Goal: Task Accomplishment & Management: Manage account settings

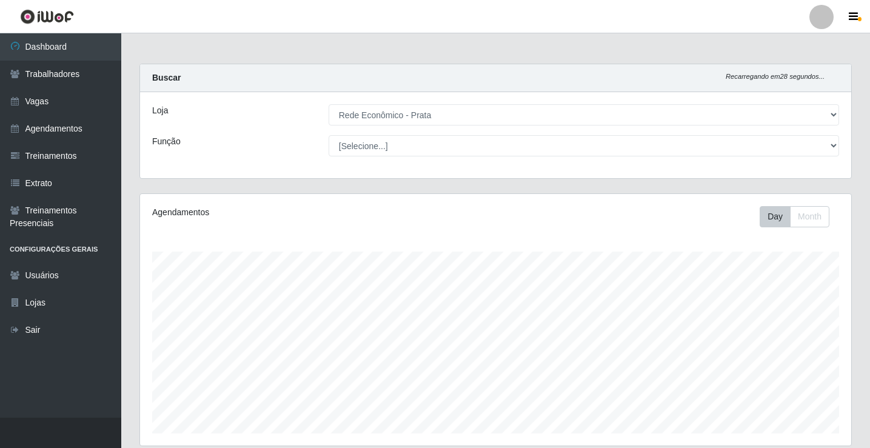
select select "192"
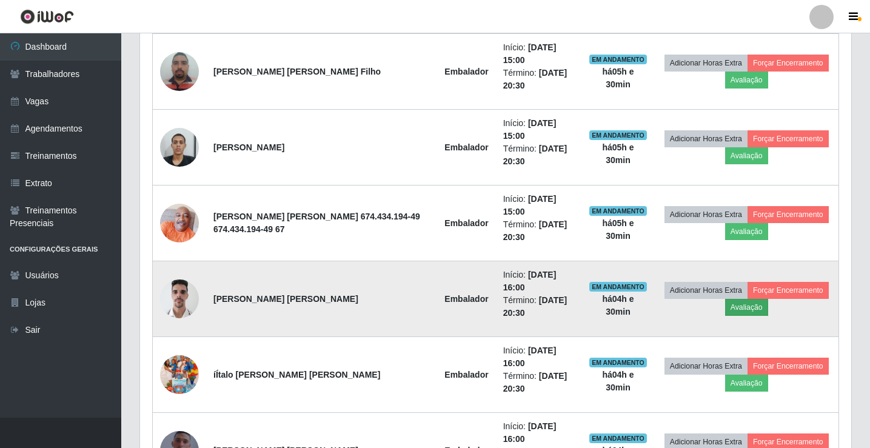
scroll to position [596, 0]
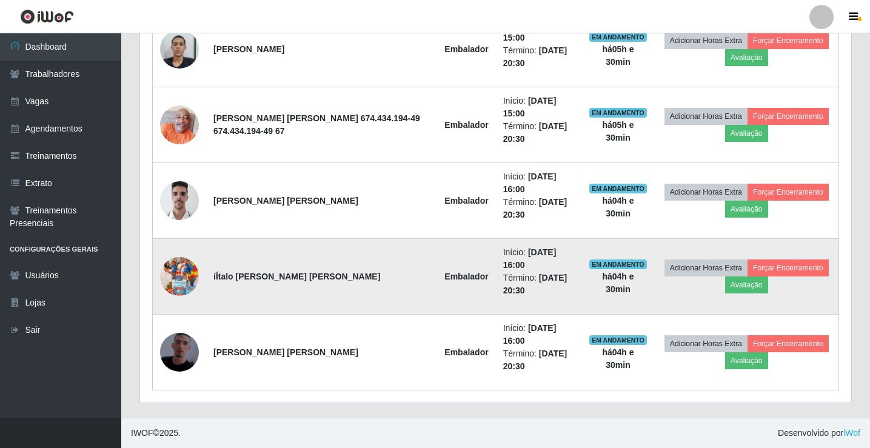
click at [191, 284] on img at bounding box center [179, 276] width 39 height 69
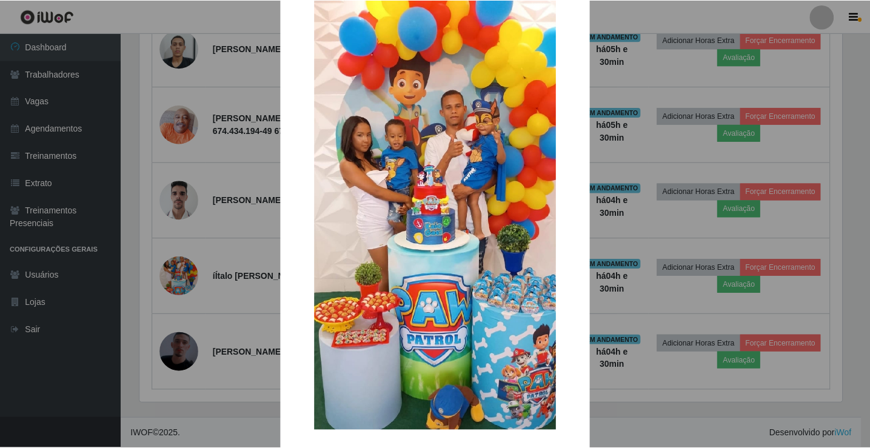
scroll to position [89, 0]
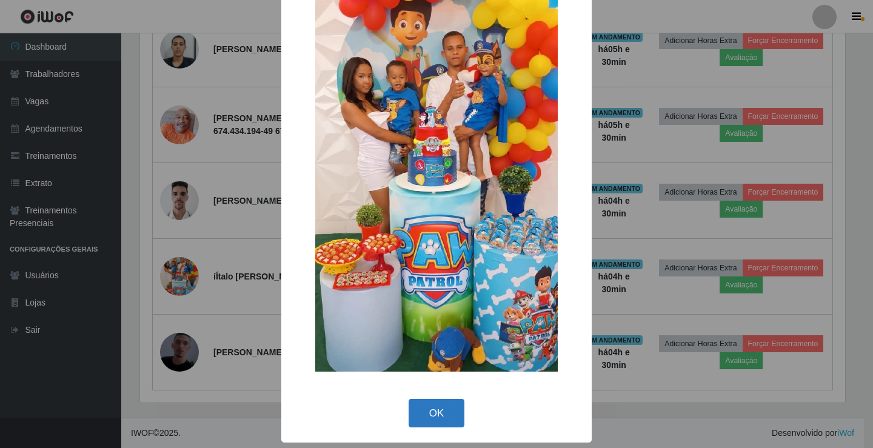
click at [441, 414] on button "OK" at bounding box center [437, 413] width 56 height 28
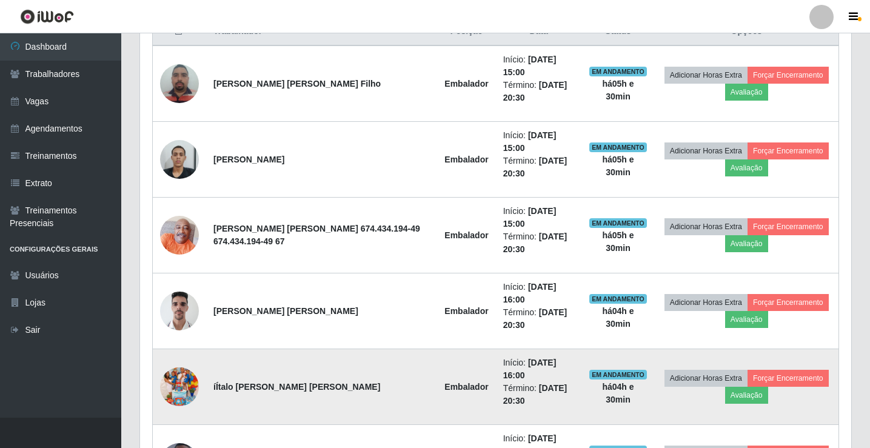
scroll to position [475, 0]
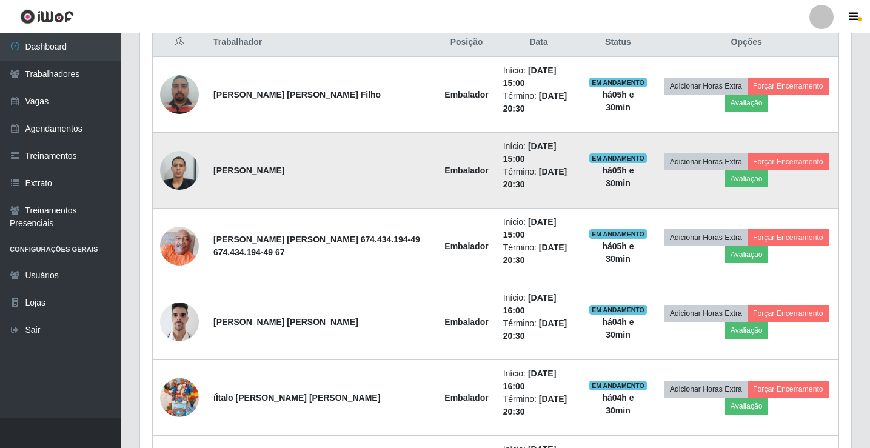
click at [173, 169] on img at bounding box center [179, 170] width 39 height 52
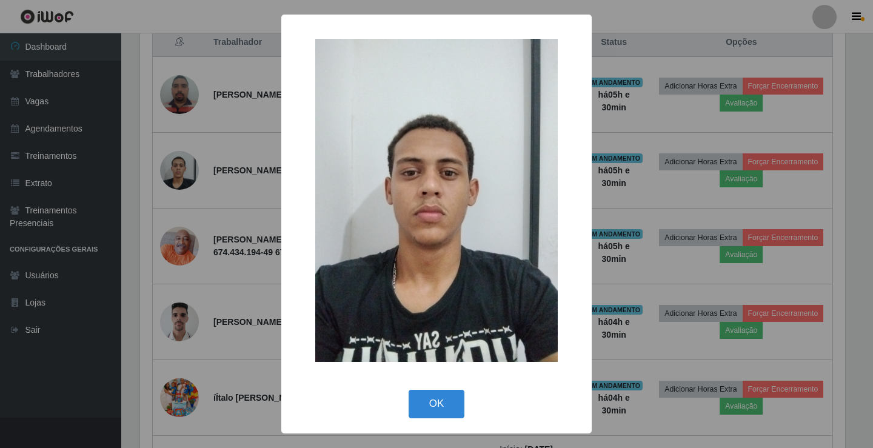
click at [450, 418] on div "OK Cancel" at bounding box center [436, 403] width 286 height 35
click at [433, 398] on button "OK" at bounding box center [437, 404] width 56 height 28
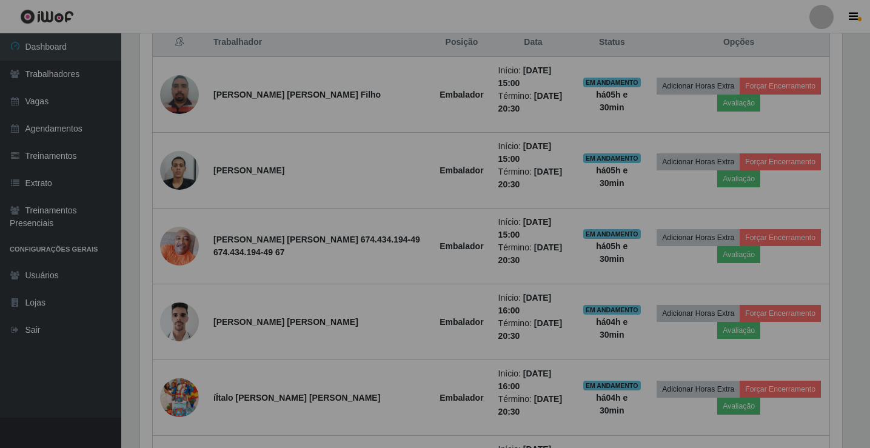
scroll to position [252, 711]
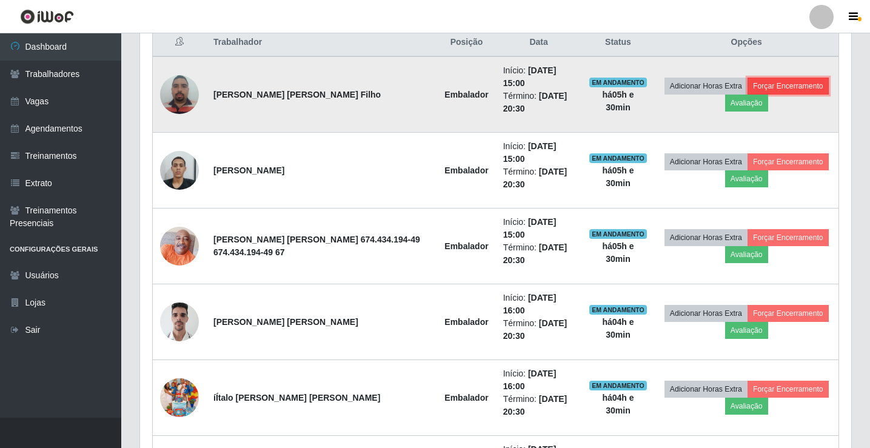
click at [777, 85] on button "Forçar Encerramento" at bounding box center [787, 86] width 81 height 17
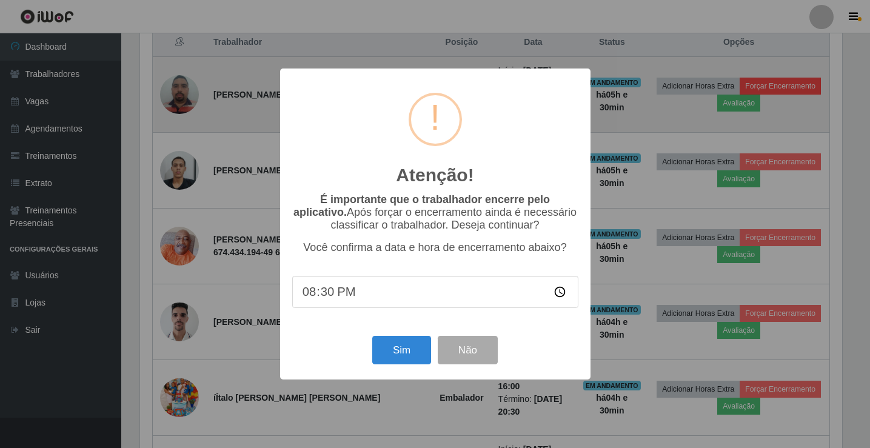
scroll to position [252, 705]
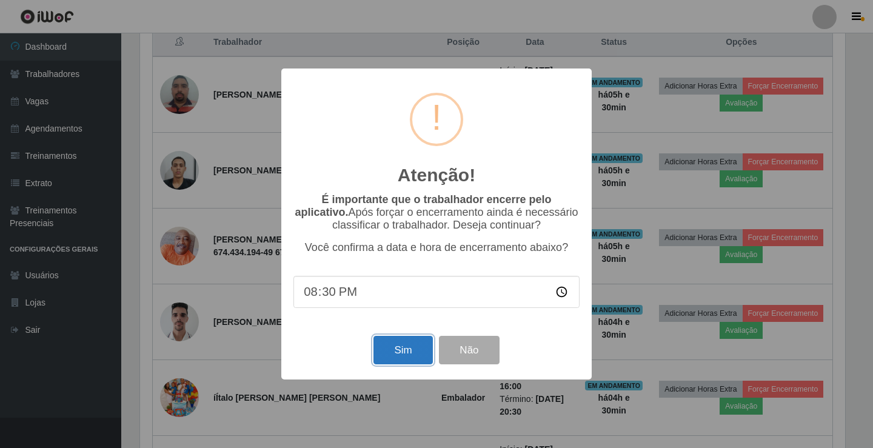
click at [407, 361] on button "Sim" at bounding box center [402, 350] width 59 height 28
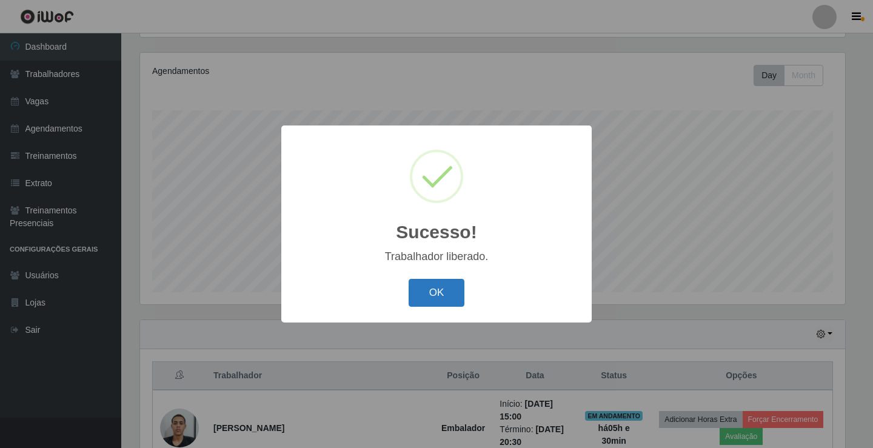
click at [426, 293] on button "OK" at bounding box center [437, 293] width 56 height 28
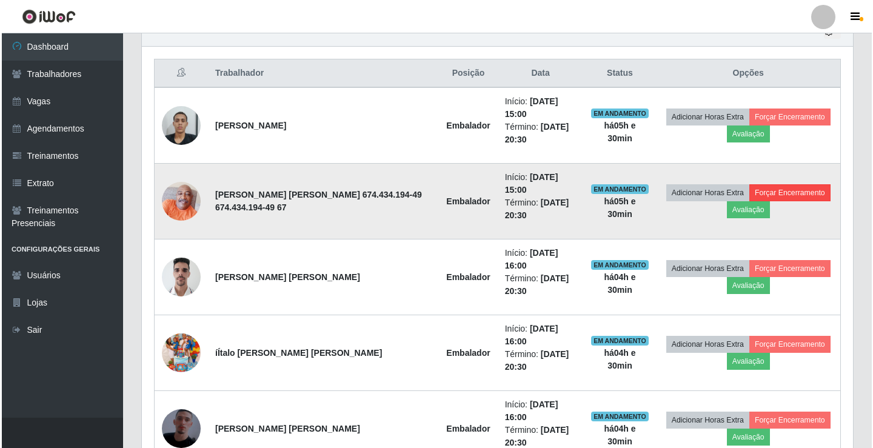
scroll to position [444, 0]
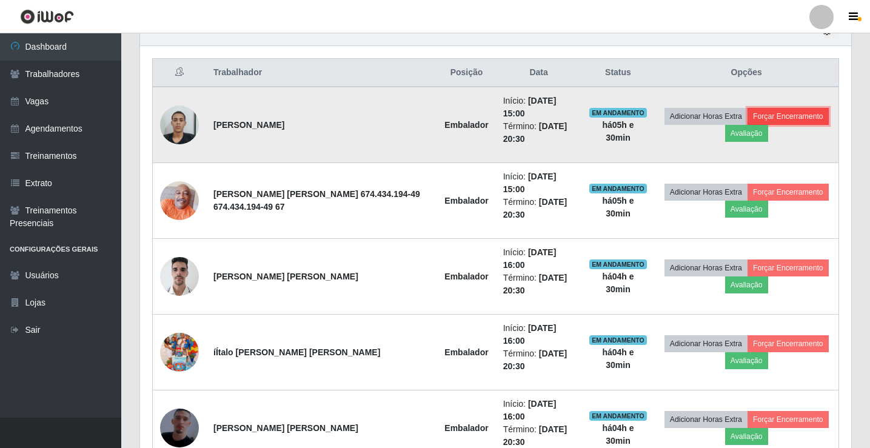
click at [796, 119] on button "Forçar Encerramento" at bounding box center [787, 116] width 81 height 17
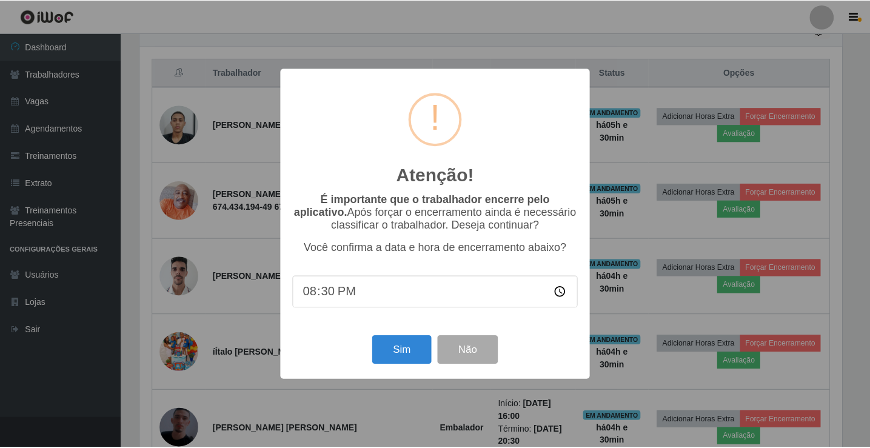
scroll to position [252, 705]
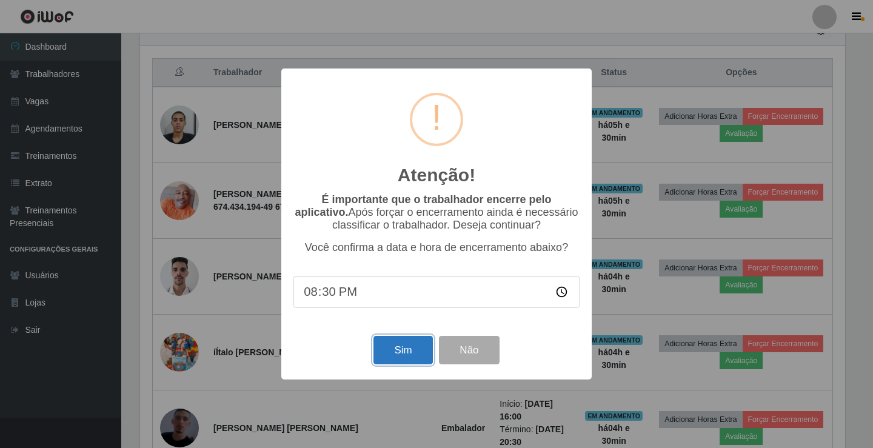
click at [395, 359] on button "Sim" at bounding box center [402, 350] width 59 height 28
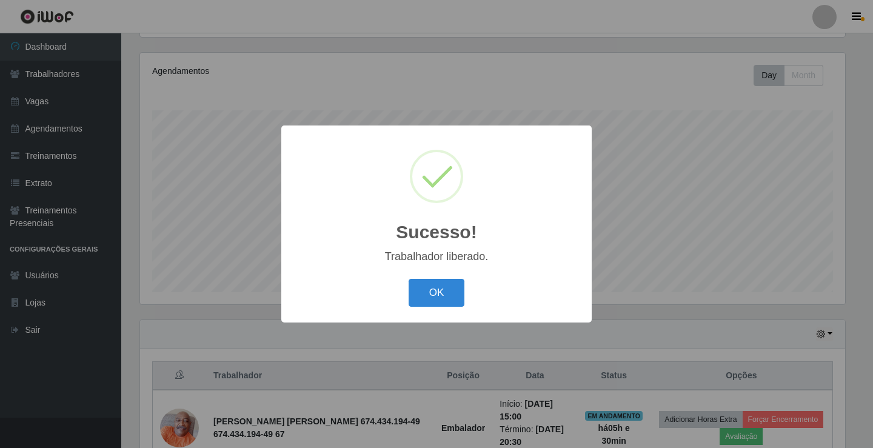
drag, startPoint x: 436, startPoint y: 295, endPoint x: 508, endPoint y: 262, distance: 78.4
click at [438, 292] on button "OK" at bounding box center [437, 293] width 56 height 28
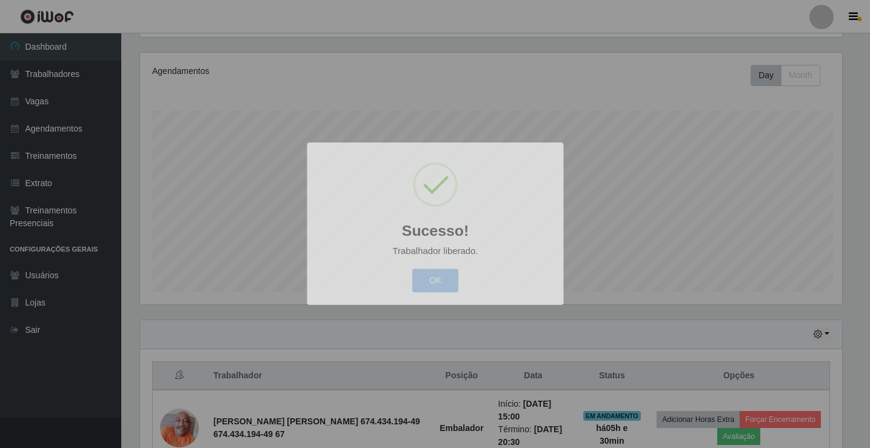
scroll to position [0, 0]
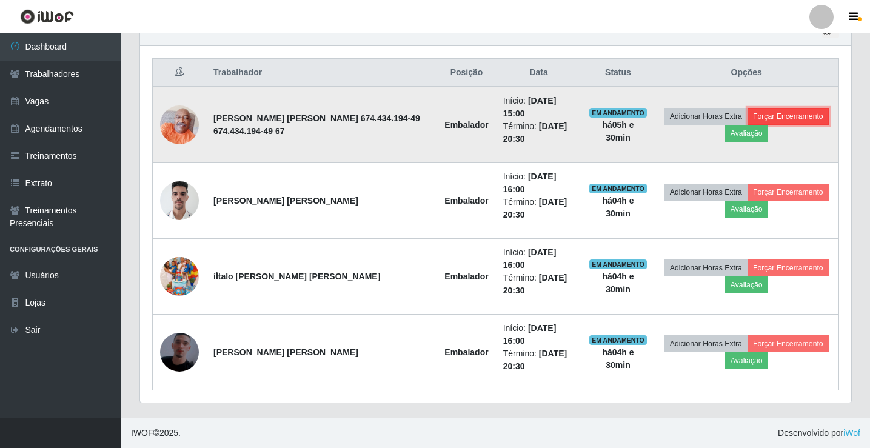
click at [781, 113] on button "Forçar Encerramento" at bounding box center [787, 116] width 81 height 17
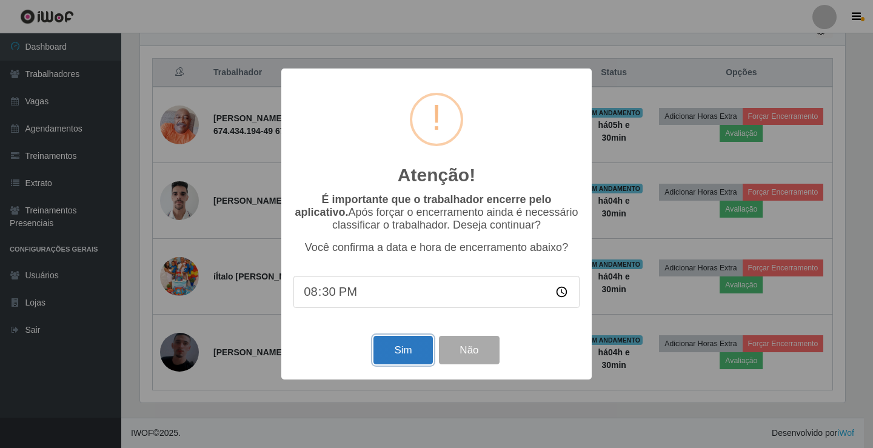
click at [402, 352] on button "Sim" at bounding box center [402, 350] width 59 height 28
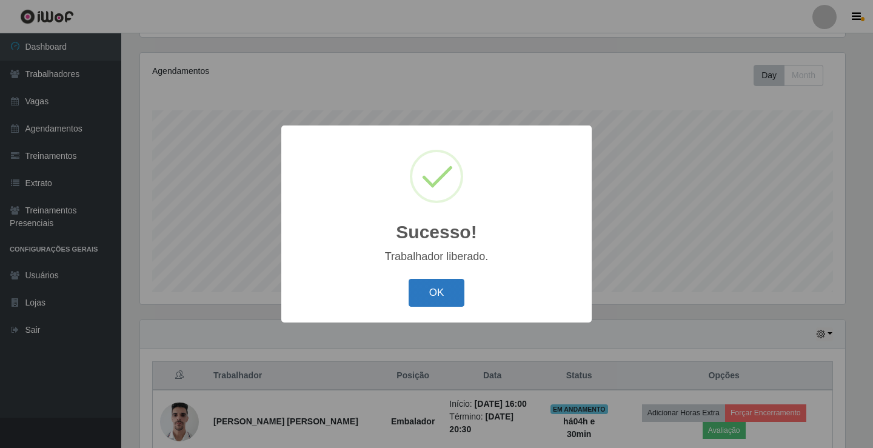
click at [426, 298] on button "OK" at bounding box center [437, 293] width 56 height 28
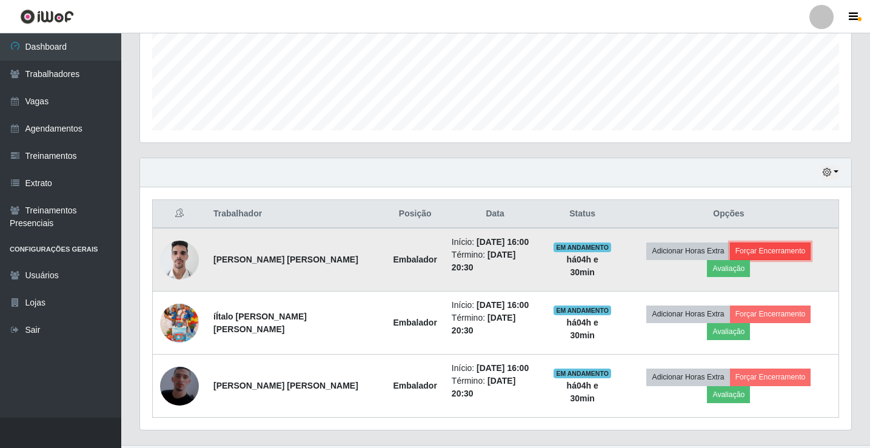
click at [751, 253] on button "Forçar Encerramento" at bounding box center [770, 250] width 81 height 17
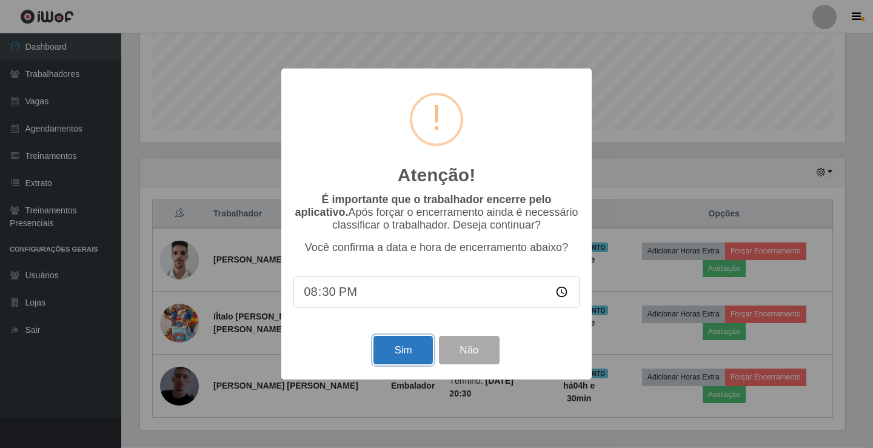
click at [404, 358] on button "Sim" at bounding box center [402, 350] width 59 height 28
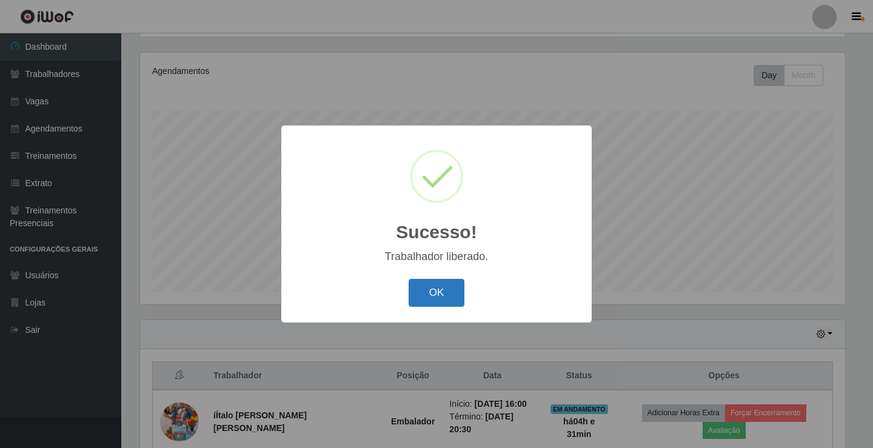
click at [429, 301] on button "OK" at bounding box center [437, 293] width 56 height 28
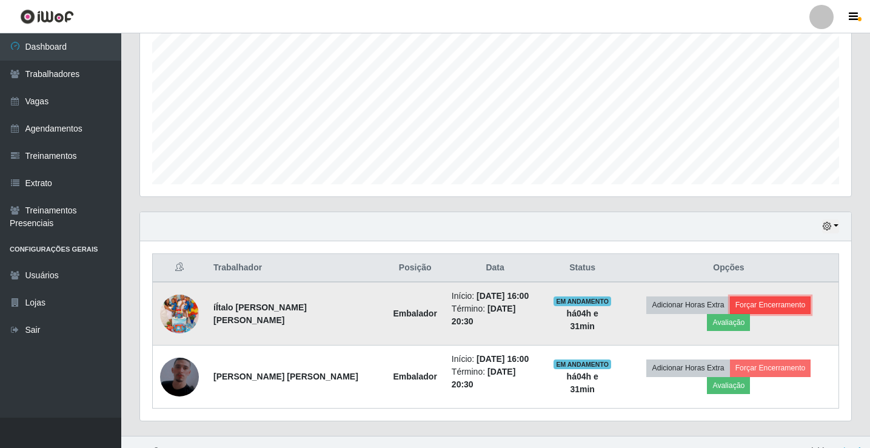
click at [748, 312] on button "Forçar Encerramento" at bounding box center [770, 304] width 81 height 17
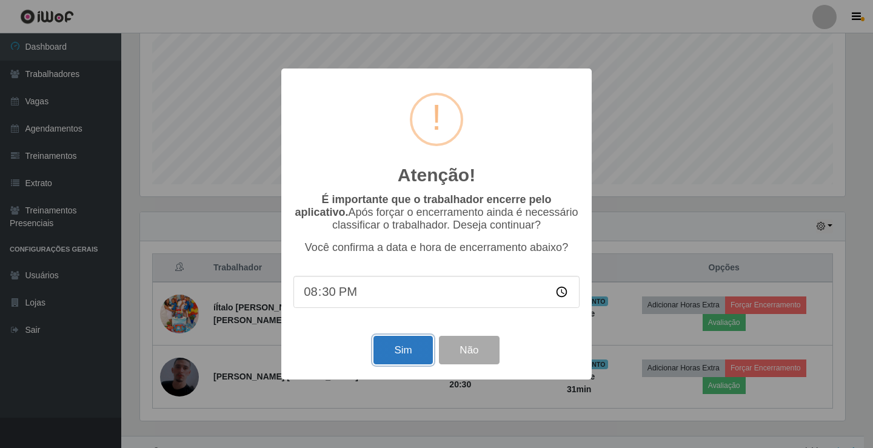
click at [406, 346] on button "Sim" at bounding box center [402, 350] width 59 height 28
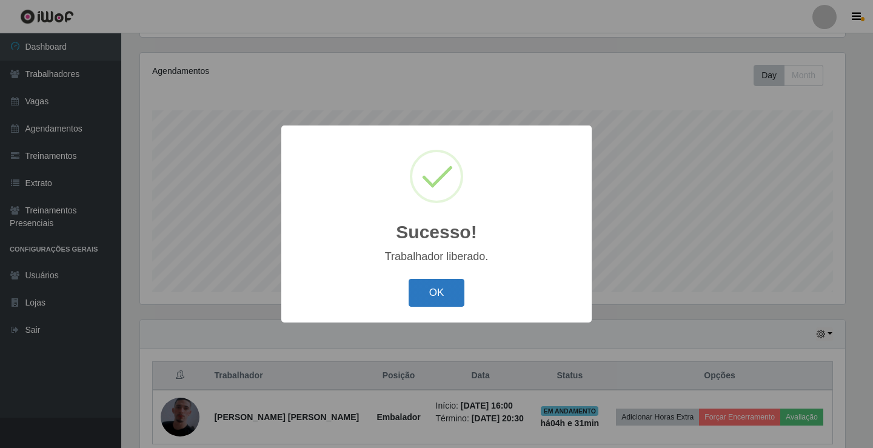
click at [432, 296] on button "OK" at bounding box center [437, 293] width 56 height 28
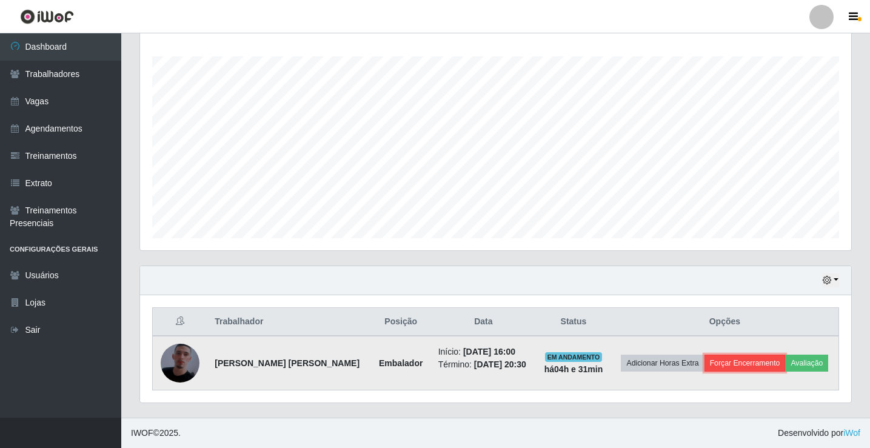
click at [736, 364] on button "Forçar Encerramento" at bounding box center [744, 363] width 81 height 17
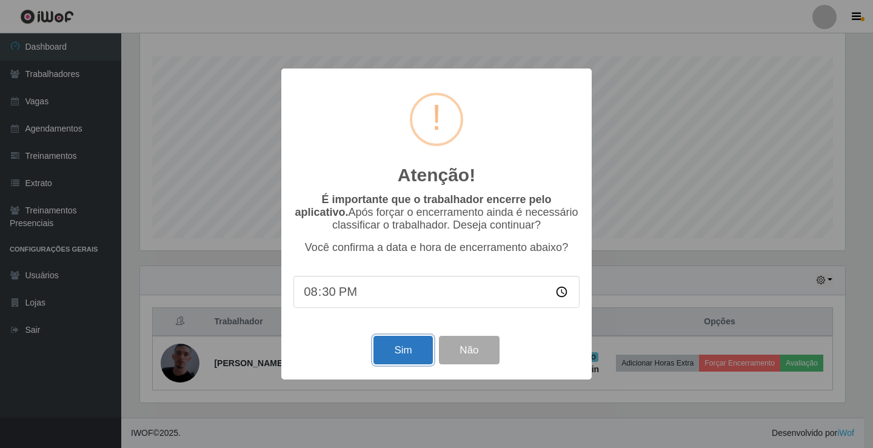
click at [393, 357] on button "Sim" at bounding box center [402, 350] width 59 height 28
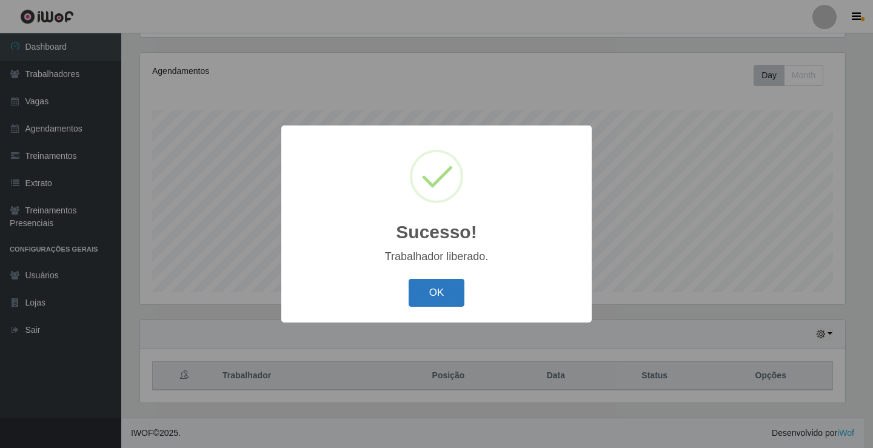
click at [433, 302] on button "OK" at bounding box center [437, 293] width 56 height 28
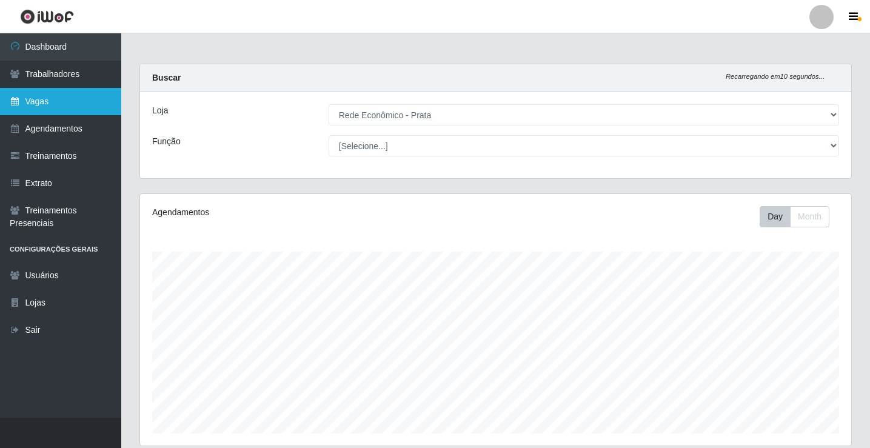
click at [55, 101] on link "Vagas" at bounding box center [60, 101] width 121 height 27
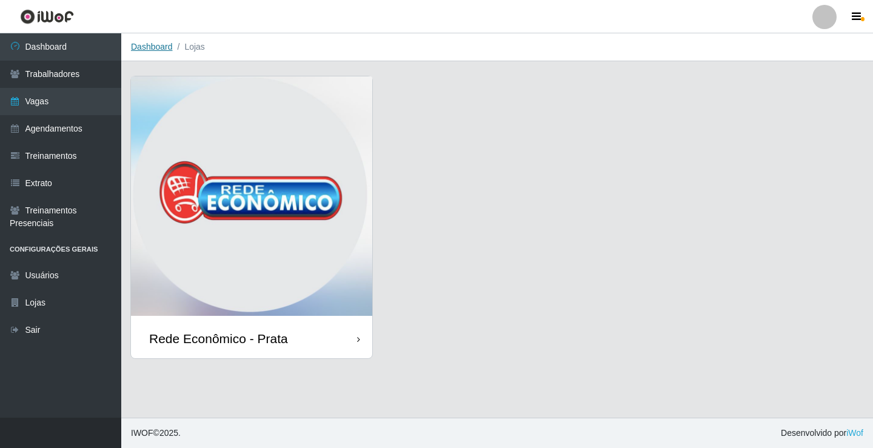
click at [153, 47] on link "Dashboard" at bounding box center [152, 47] width 42 height 10
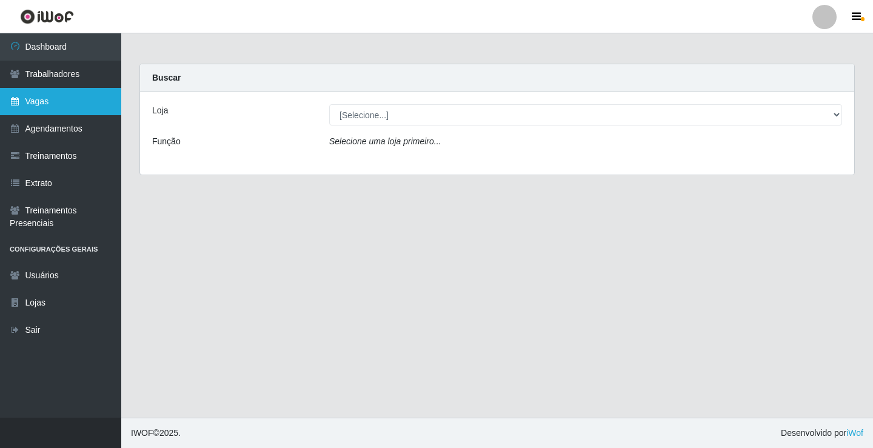
click at [72, 105] on link "Vagas" at bounding box center [60, 101] width 121 height 27
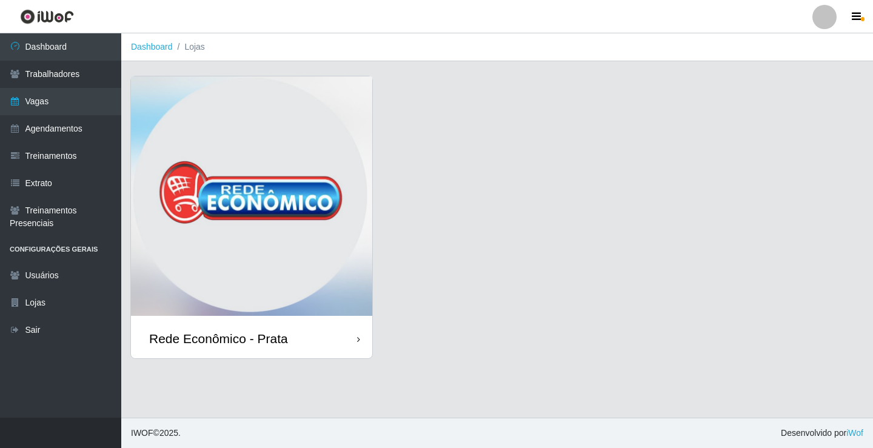
click at [309, 341] on div "Rede Econômico - Prata" at bounding box center [251, 338] width 241 height 39
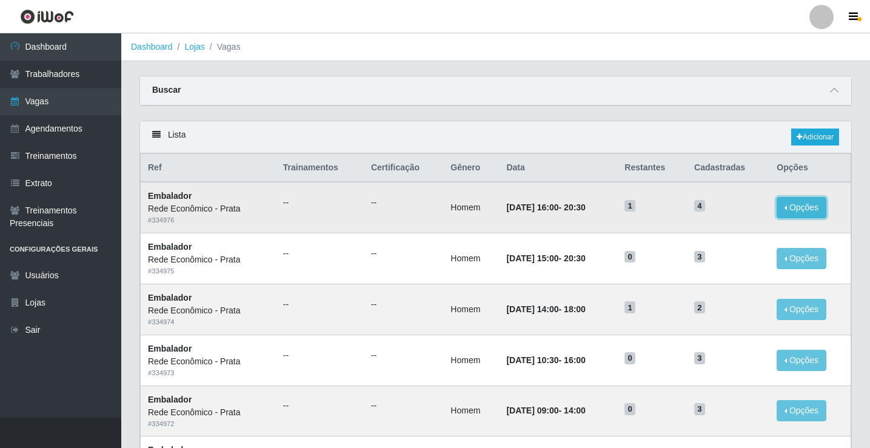
click at [790, 205] on button "Opções" at bounding box center [802, 207] width 50 height 21
click at [749, 115] on div "Carregando... Buscar Início em Término em Função [Selecione...] ASG ASG + ASG +…" at bounding box center [495, 98] width 730 height 45
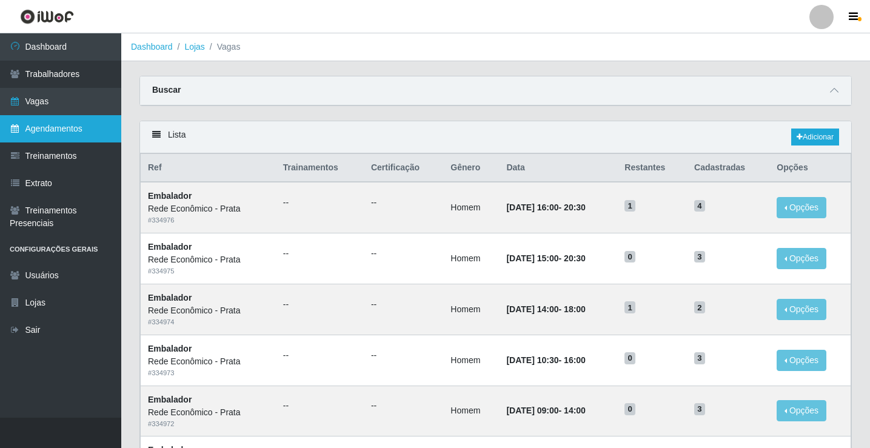
click at [83, 128] on link "Agendamentos" at bounding box center [60, 128] width 121 height 27
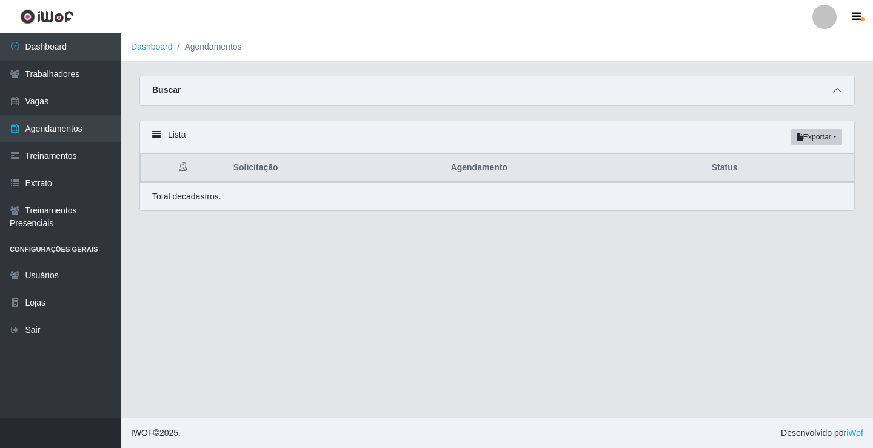
click at [837, 91] on icon at bounding box center [837, 90] width 8 height 8
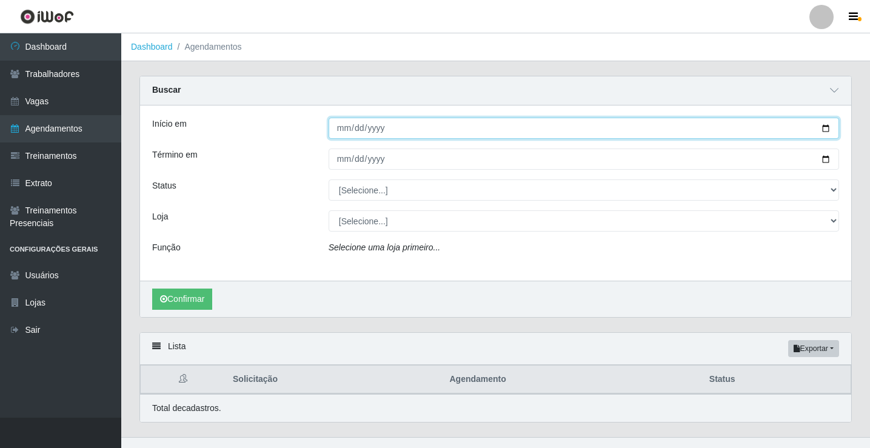
click at [344, 130] on input "Início em" at bounding box center [584, 128] width 510 height 21
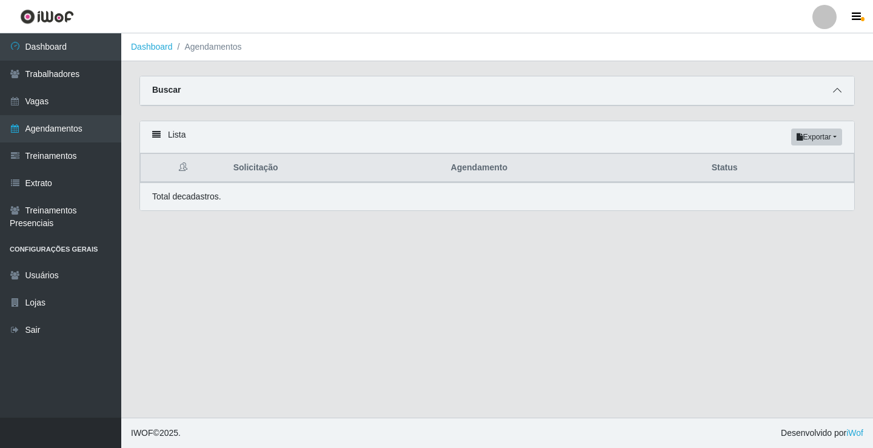
click at [838, 91] on icon at bounding box center [837, 90] width 8 height 8
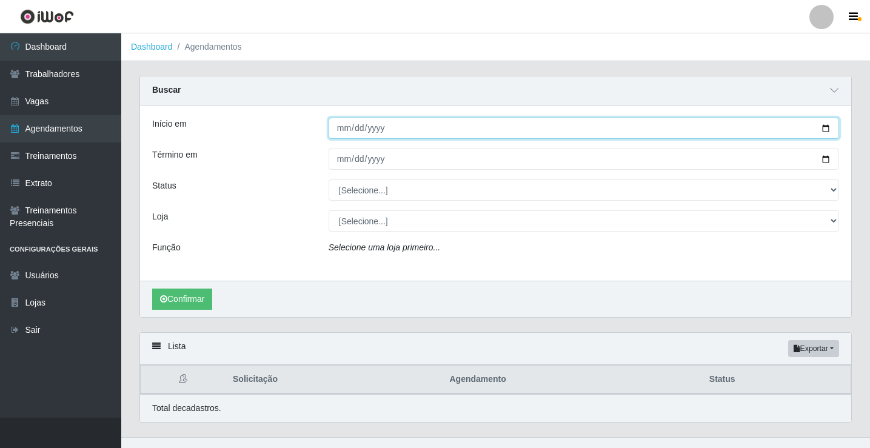
click at [341, 130] on input "Início em" at bounding box center [584, 128] width 510 height 21
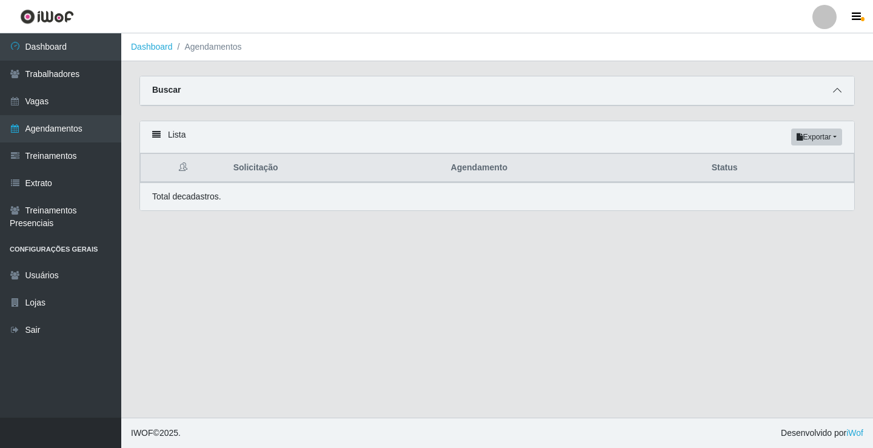
click at [836, 91] on icon at bounding box center [837, 90] width 8 height 8
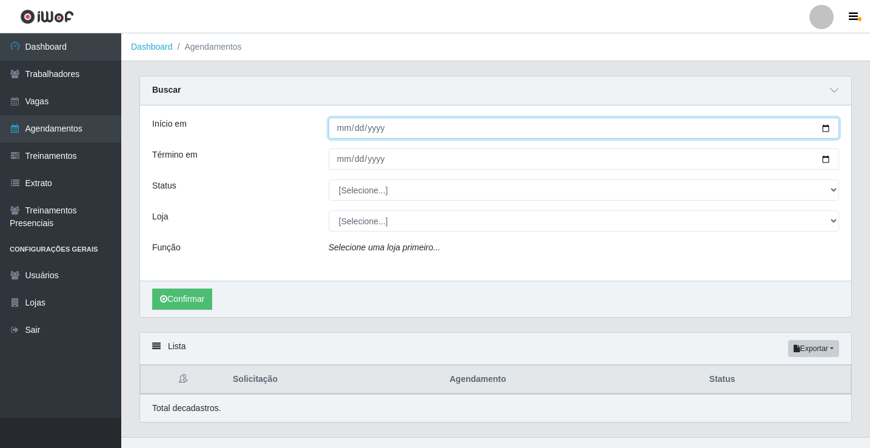
click at [343, 130] on input "Início em" at bounding box center [584, 128] width 510 height 21
type input "[DATE]"
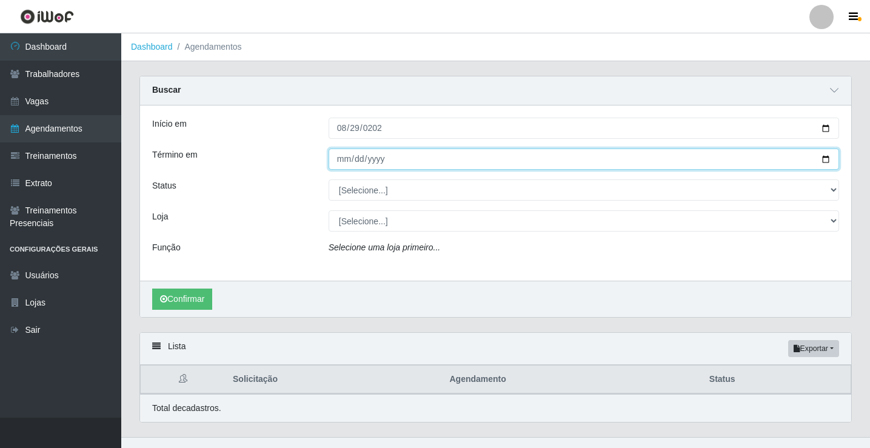
click at [342, 168] on input "Término em" at bounding box center [584, 159] width 510 height 21
type input "[DATE]"
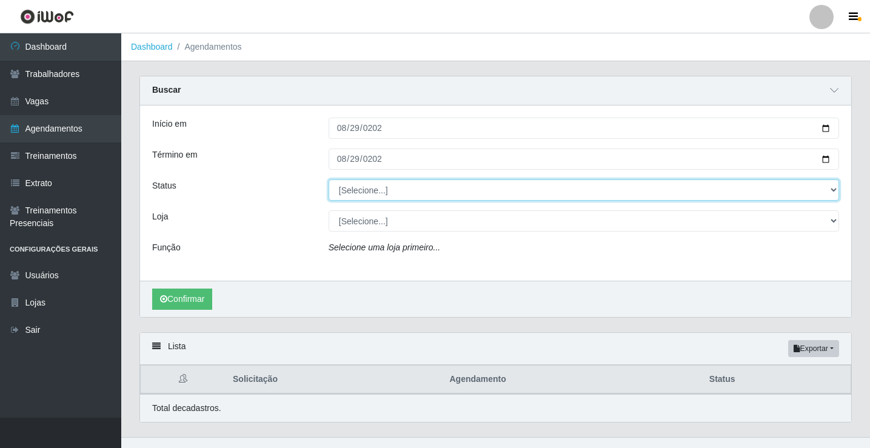
click at [366, 192] on select "[Selecione...] AGENDADO AGUARDANDO LIBERAR EM ANDAMENTO EM REVISÃO FINALIZADO C…" at bounding box center [584, 189] width 510 height 21
select select "FINALIZADO"
click at [329, 180] on select "[Selecione...] AGENDADO AGUARDANDO LIBERAR EM ANDAMENTO EM REVISÃO FINALIZADO C…" at bounding box center [584, 189] width 510 height 21
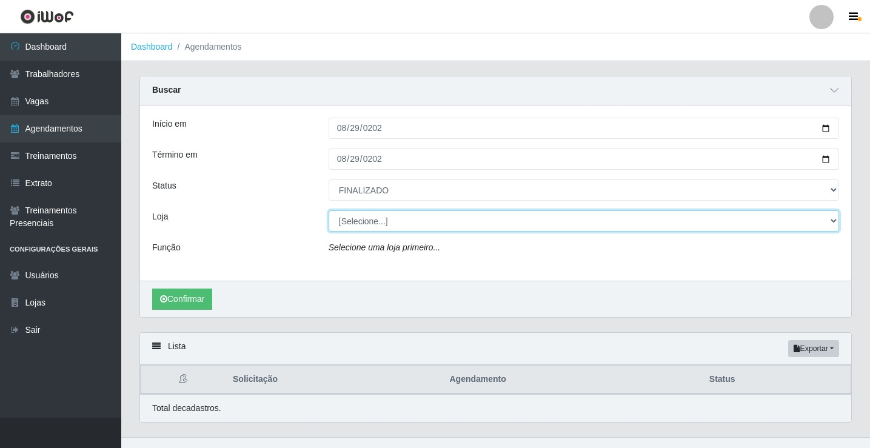
click at [356, 220] on select "[Selecione...] Rede Econômico - Prata" at bounding box center [584, 220] width 510 height 21
select select "192"
click at [329, 211] on select "[Selecione...] Rede Econômico - Prata" at bounding box center [584, 220] width 510 height 21
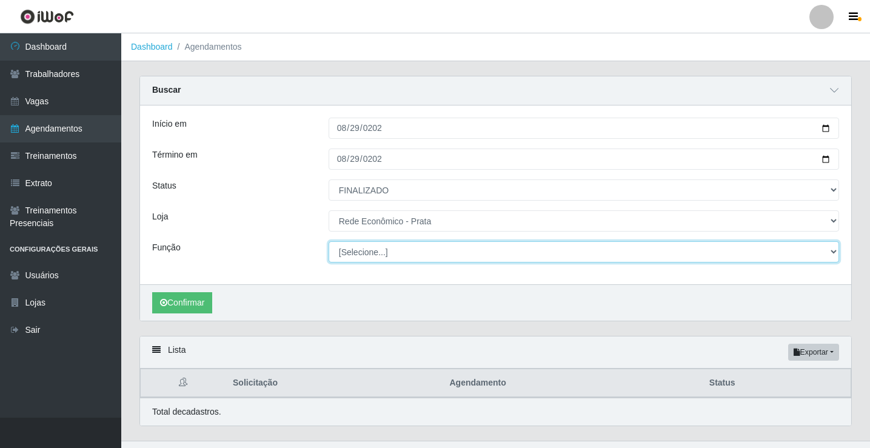
click at [358, 252] on select "[Selecione...] ASG ASG + ASG ++ Embalador Embalador + Embalador ++ Operador de …" at bounding box center [584, 251] width 510 height 21
select select "1"
click at [329, 242] on select "[Selecione...] ASG ASG + ASG ++ Embalador Embalador + Embalador ++ Operador de …" at bounding box center [584, 251] width 510 height 21
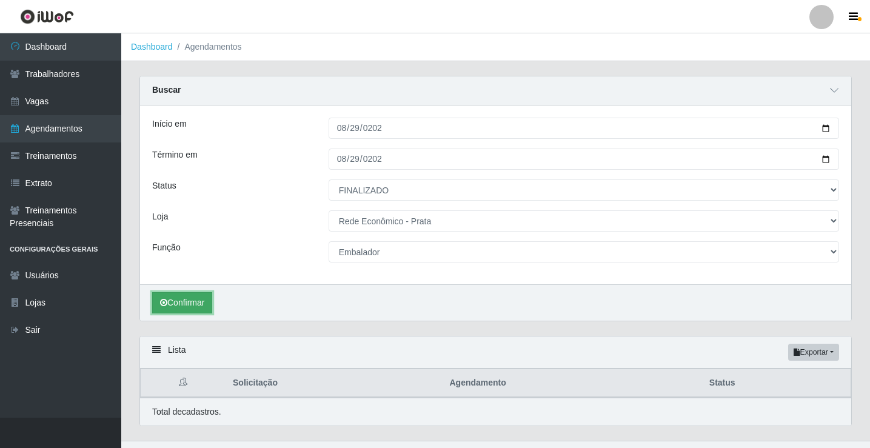
click at [188, 300] on button "Confirmar" at bounding box center [182, 302] width 60 height 21
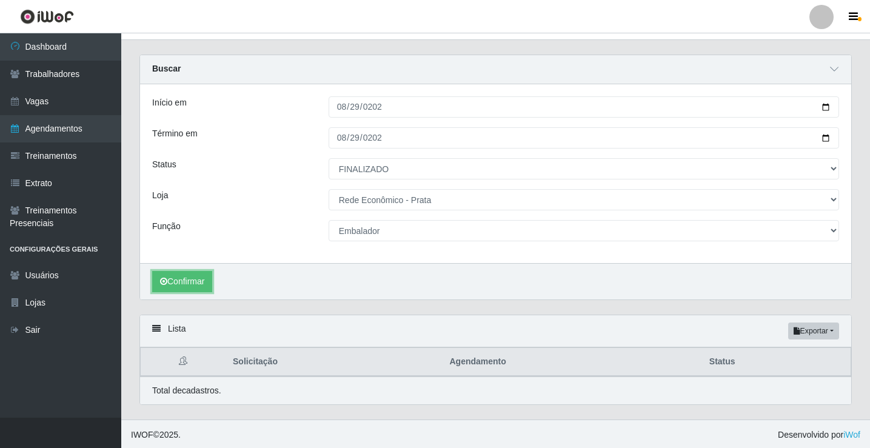
scroll to position [24, 0]
click at [187, 280] on button "Confirmar" at bounding box center [182, 279] width 60 height 21
click at [185, 278] on button "Confirmar" at bounding box center [182, 279] width 60 height 21
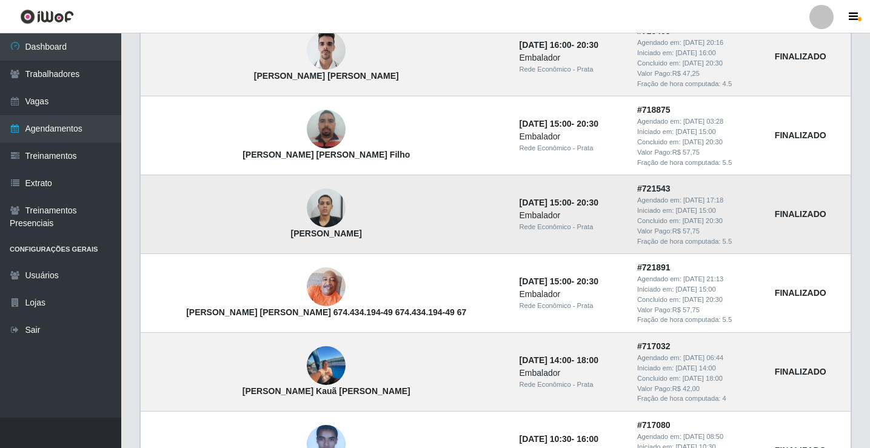
scroll to position [569, 0]
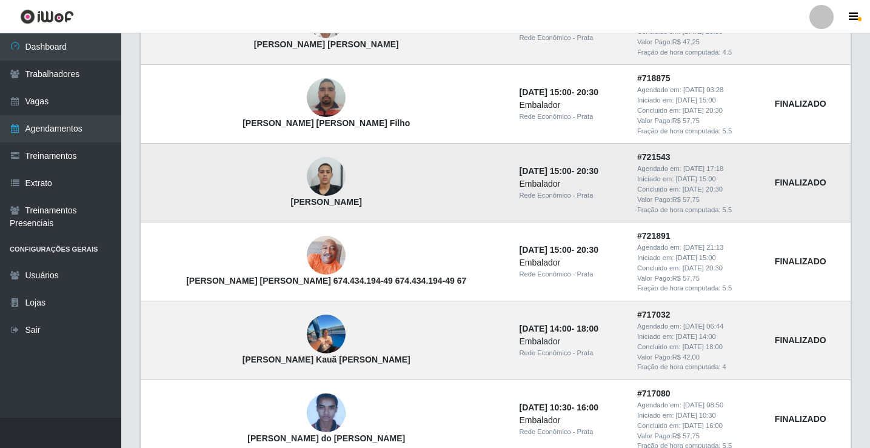
click at [307, 179] on img at bounding box center [326, 177] width 39 height 52
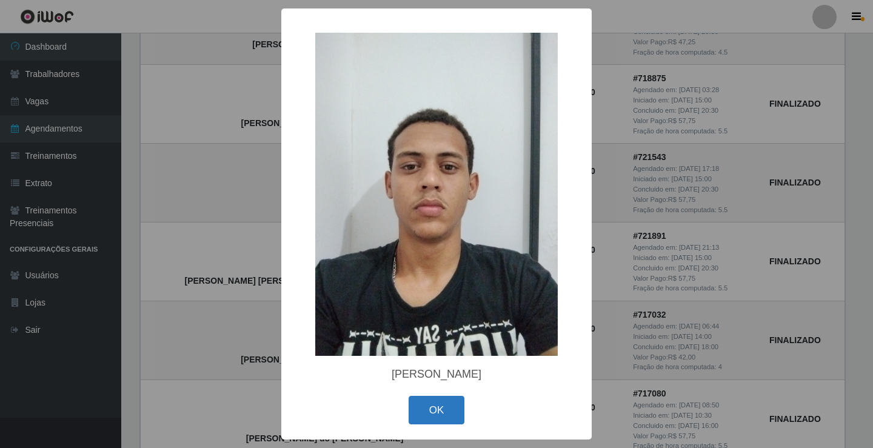
click at [429, 416] on button "OK" at bounding box center [437, 410] width 56 height 28
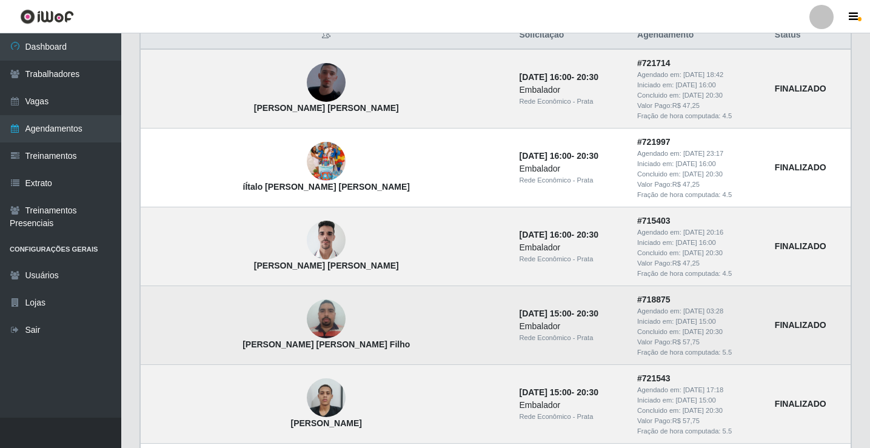
scroll to position [327, 0]
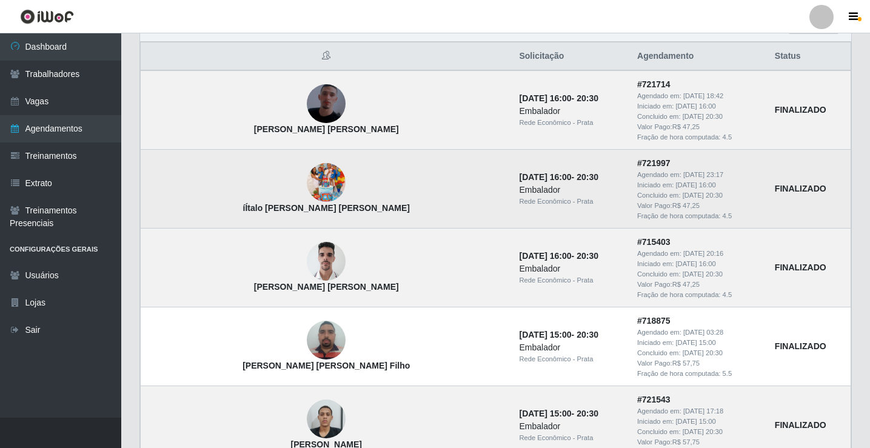
click at [307, 192] on img at bounding box center [326, 182] width 39 height 69
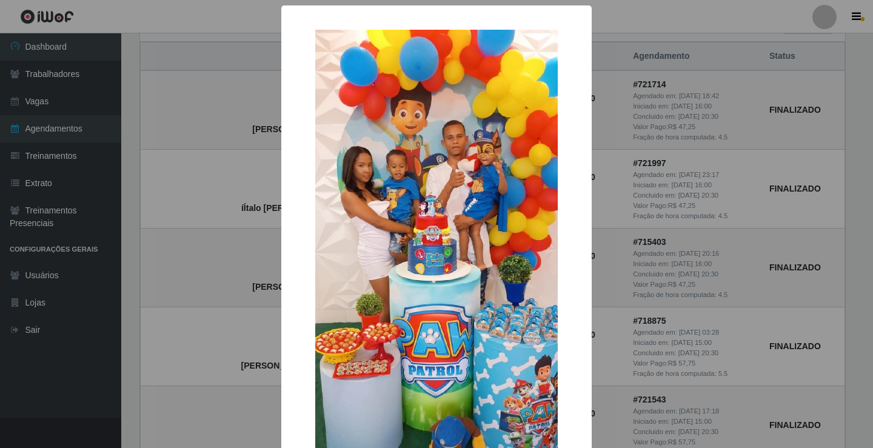
click at [208, 210] on div "× íÍtalo [PERSON_NAME] [PERSON_NAME] OK Cancel" at bounding box center [436, 224] width 873 height 448
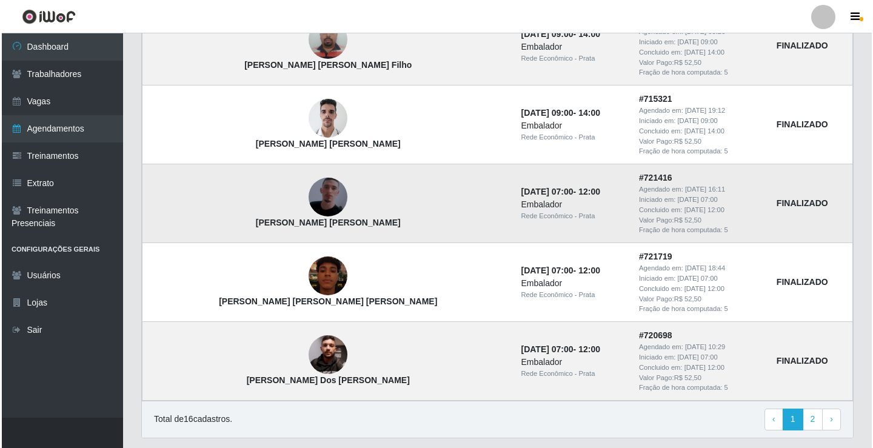
scroll to position [1215, 0]
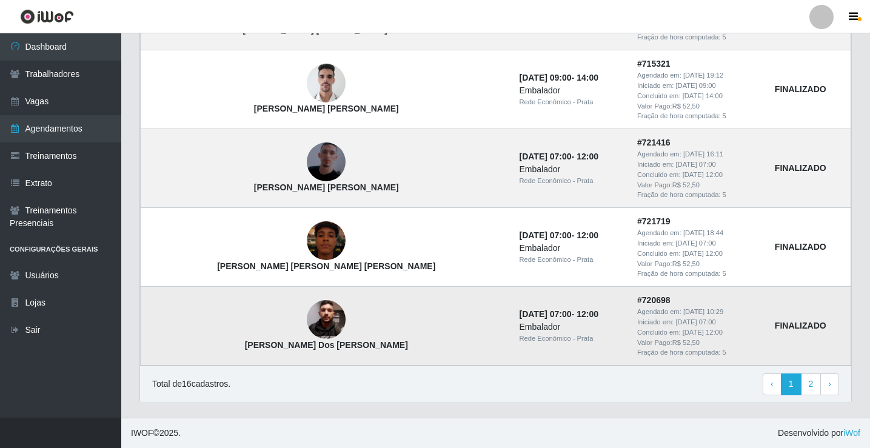
click at [307, 321] on img at bounding box center [326, 319] width 39 height 86
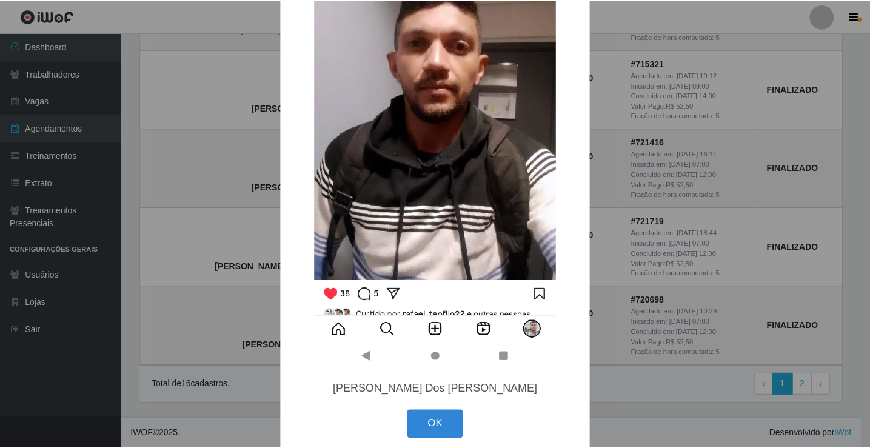
scroll to position [212, 0]
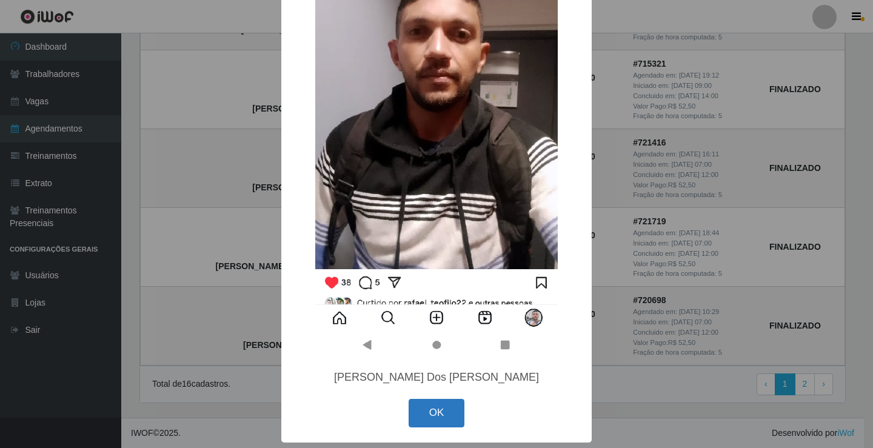
click at [446, 416] on button "OK" at bounding box center [437, 413] width 56 height 28
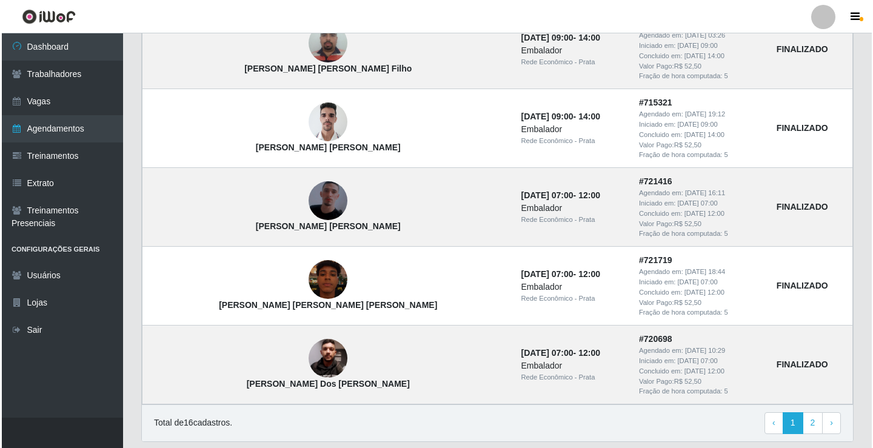
scroll to position [1154, 0]
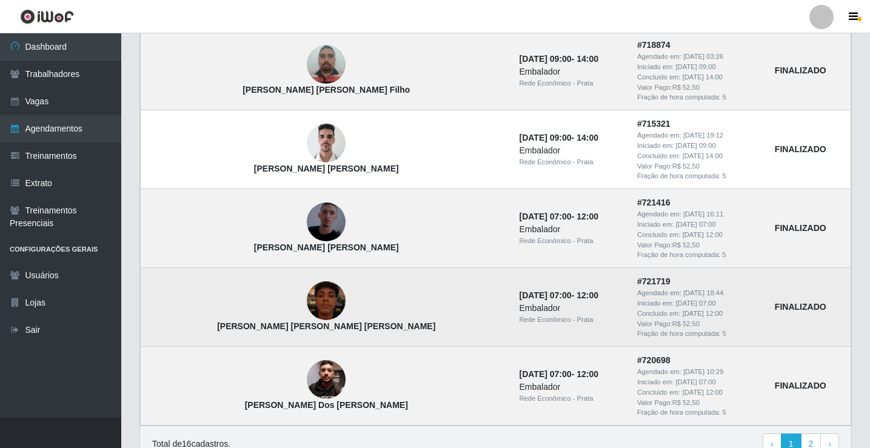
click at [307, 301] on img at bounding box center [326, 300] width 39 height 69
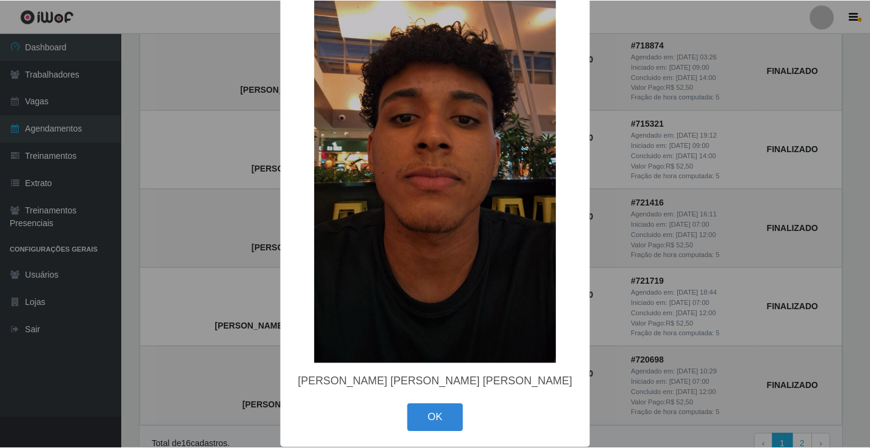
scroll to position [104, 0]
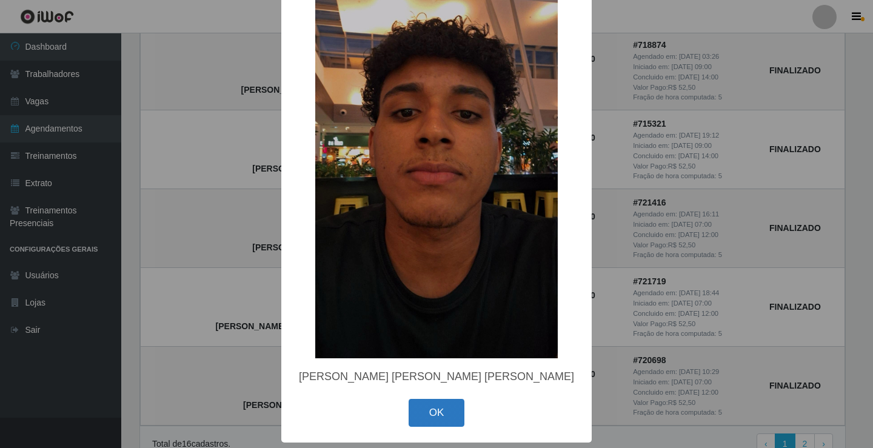
click at [432, 414] on button "OK" at bounding box center [437, 413] width 56 height 28
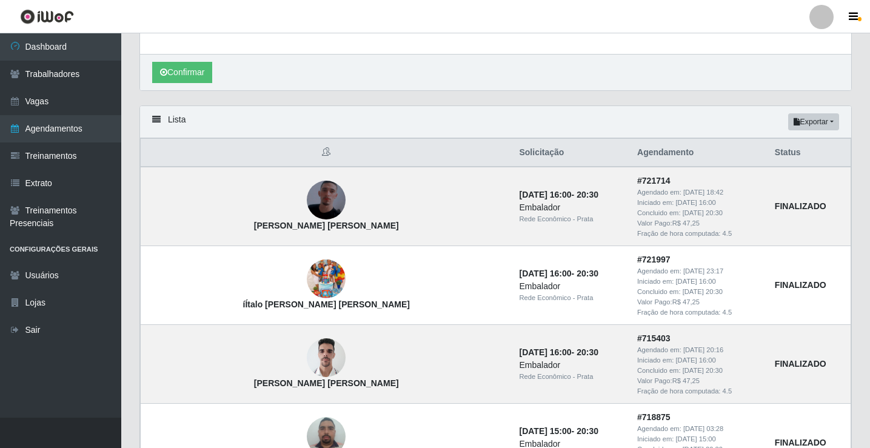
scroll to position [61, 0]
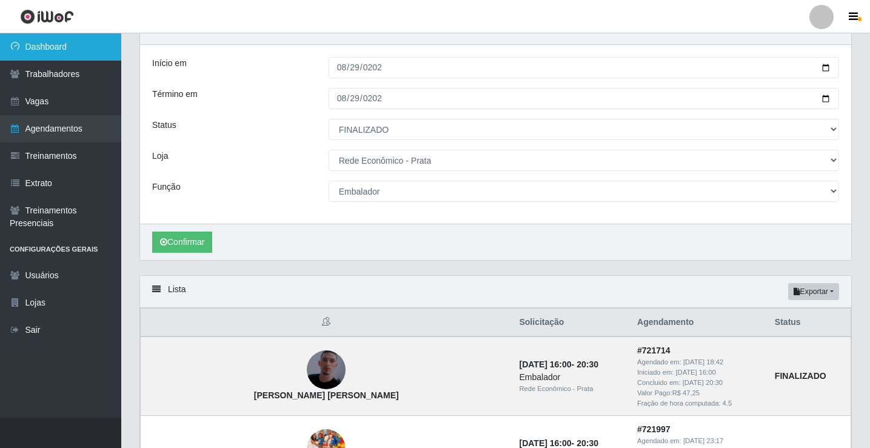
click at [92, 35] on link "Dashboard" at bounding box center [60, 46] width 121 height 27
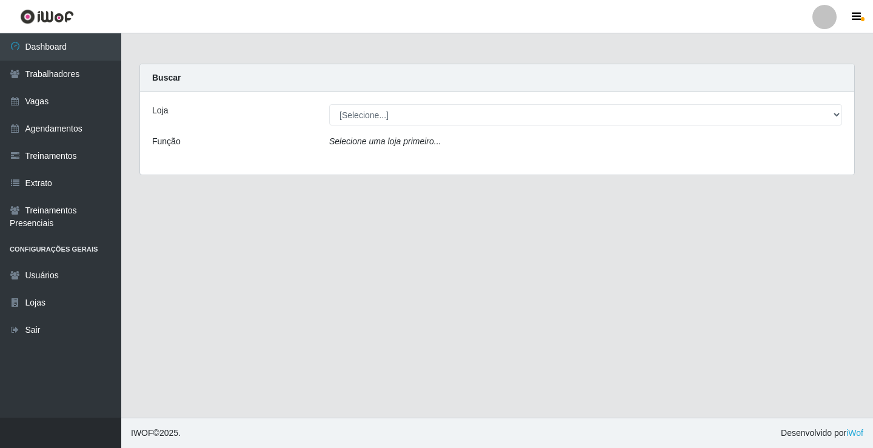
click at [360, 137] on icon "Selecione uma loja primeiro..." at bounding box center [385, 141] width 112 height 10
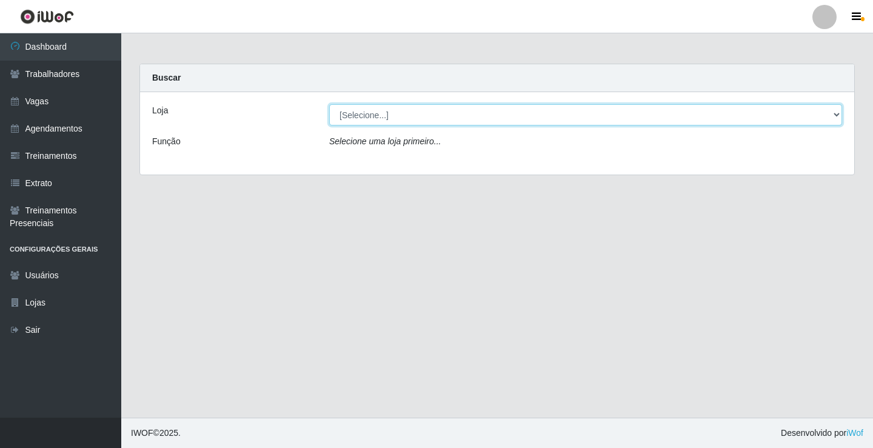
click at [373, 116] on select "[Selecione...] Rede Econômico - Prata" at bounding box center [585, 114] width 513 height 21
select select "192"
click at [329, 104] on select "[Selecione...] Rede Econômico - Prata" at bounding box center [585, 114] width 513 height 21
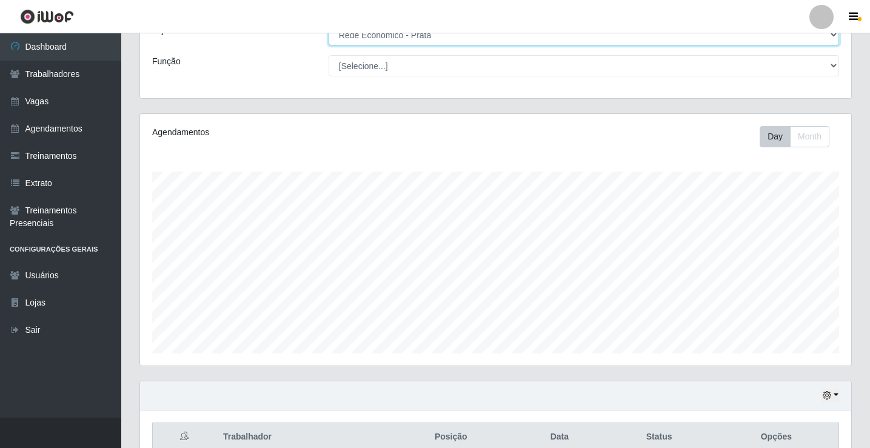
scroll to position [141, 0]
